Goal: Transaction & Acquisition: Purchase product/service

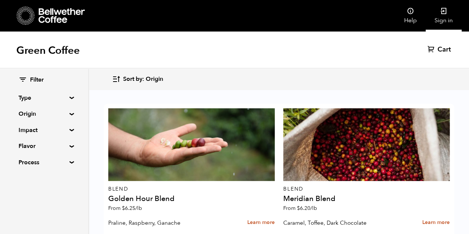
click at [444, 19] on link "Sign in" at bounding box center [443, 15] width 36 height 31
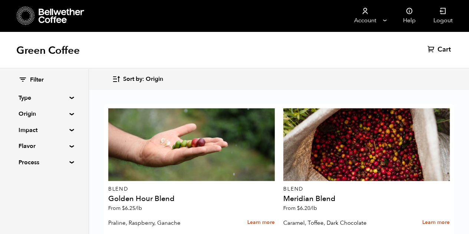
scroll to position [499, 0]
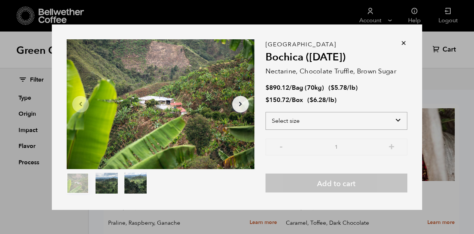
click at [396, 126] on select "Select size Bag (70kg) (154 lbs) Box (24 lbs)" at bounding box center [337, 121] width 142 height 18
select select "bag"
click at [266, 112] on select "Select size Bag (70kg) (154 lbs) Box (24 lbs)" at bounding box center [337, 121] width 142 height 18
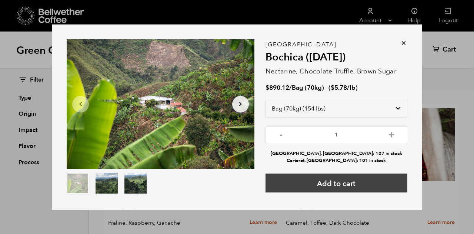
click at [349, 184] on button "Add to cart" at bounding box center [337, 182] width 142 height 19
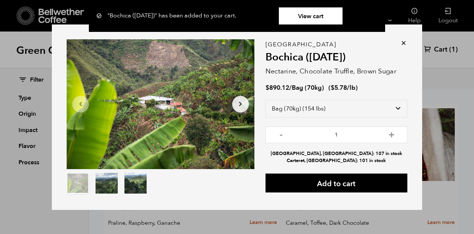
click at [402, 45] on icon at bounding box center [403, 42] width 7 height 7
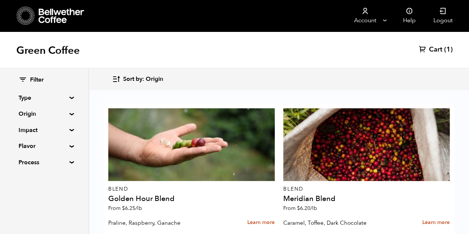
click at [435, 52] on span "Cart" at bounding box center [435, 49] width 13 height 9
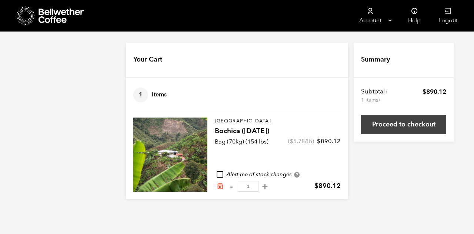
click at [416, 118] on link "Proceed to checkout" at bounding box center [403, 124] width 85 height 19
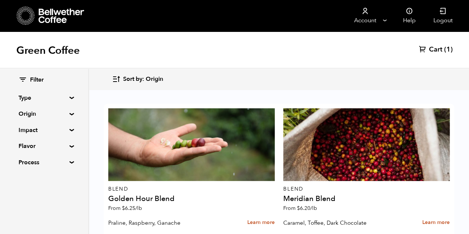
scroll to position [1266, 0]
